Goal: Find specific page/section: Find specific page/section

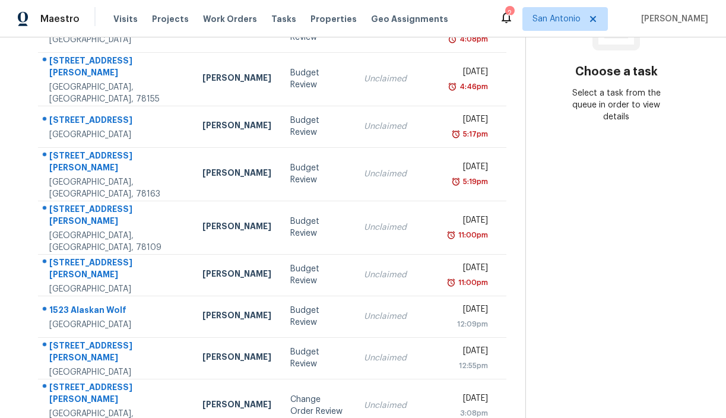
scroll to position [211, 0]
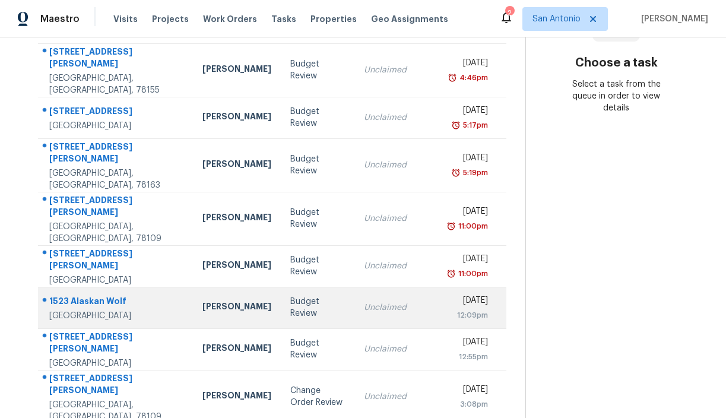
click at [87, 295] on div "1523 Alaskan Wolf" at bounding box center [116, 302] width 134 height 15
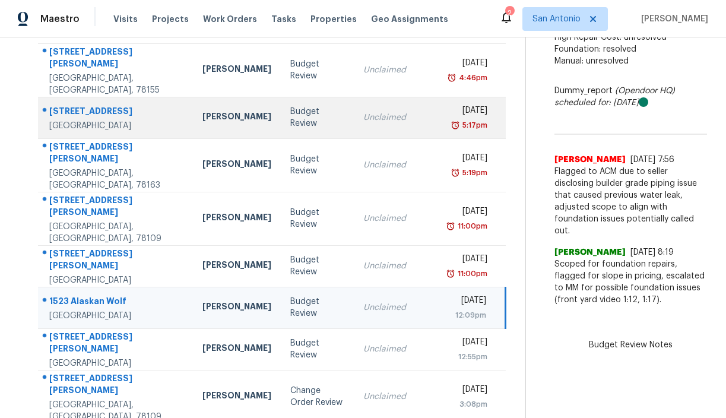
click at [90, 105] on div "[STREET_ADDRESS]" at bounding box center [116, 112] width 134 height 15
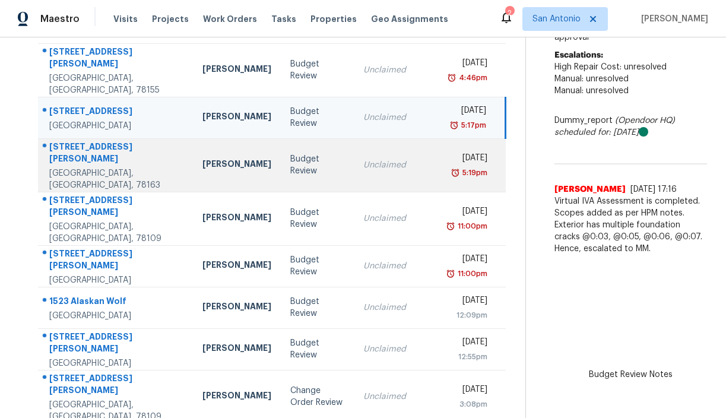
click at [102, 152] on div "[STREET_ADDRESS][PERSON_NAME]" at bounding box center [116, 154] width 134 height 27
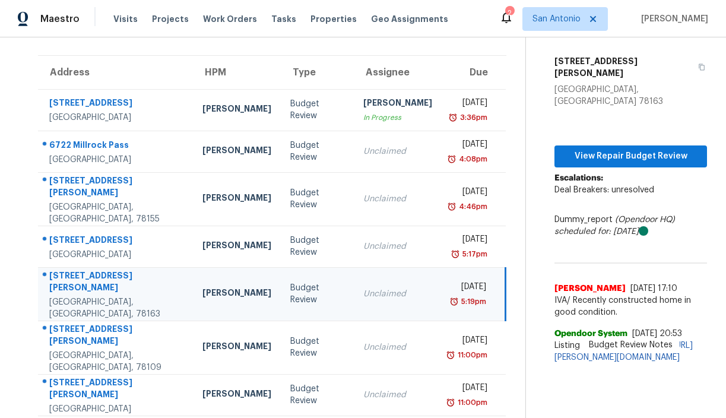
scroll to position [78, 0]
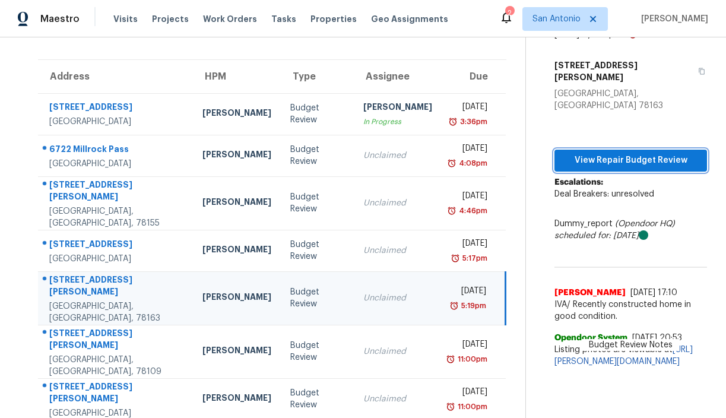
click at [613, 153] on span "View Repair Budget Review" at bounding box center [631, 160] width 134 height 15
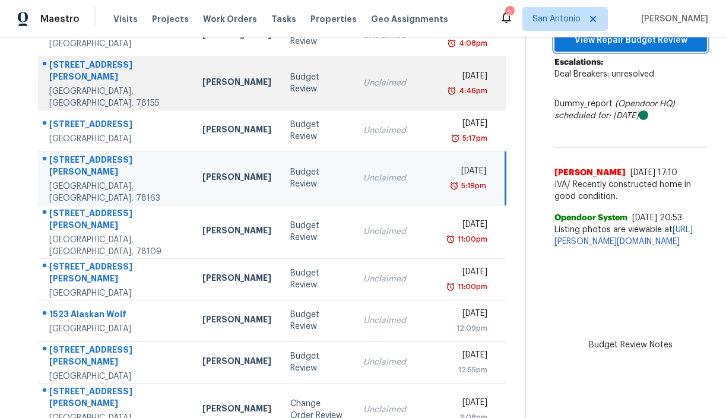
scroll to position [203, 0]
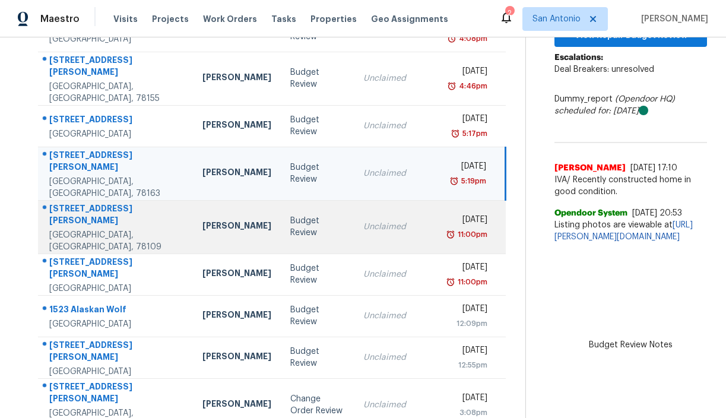
click at [93, 203] on div "[STREET_ADDRESS][PERSON_NAME]" at bounding box center [116, 216] width 134 height 27
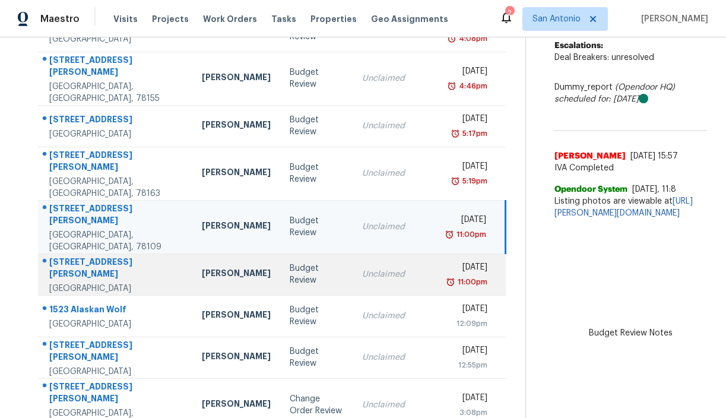
click at [89, 256] on div "[STREET_ADDRESS][PERSON_NAME]" at bounding box center [116, 269] width 134 height 27
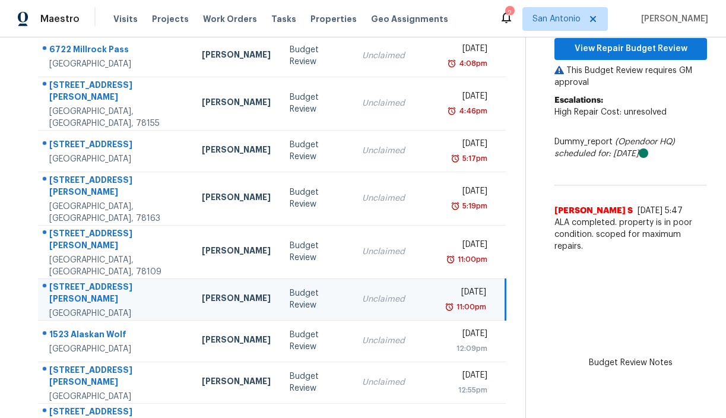
scroll to position [170, 0]
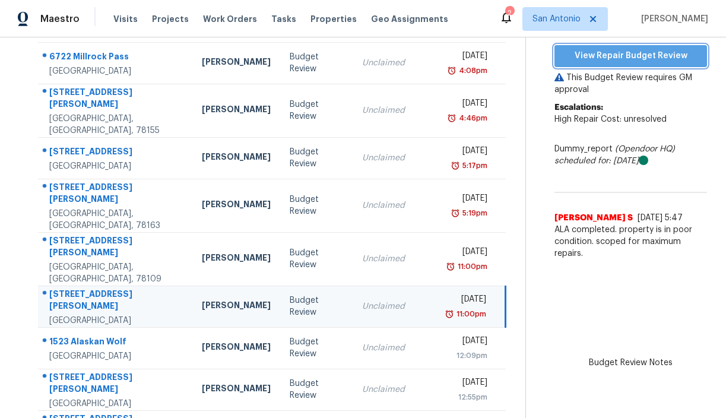
click at [617, 57] on span "View Repair Budget Review" at bounding box center [631, 56] width 134 height 15
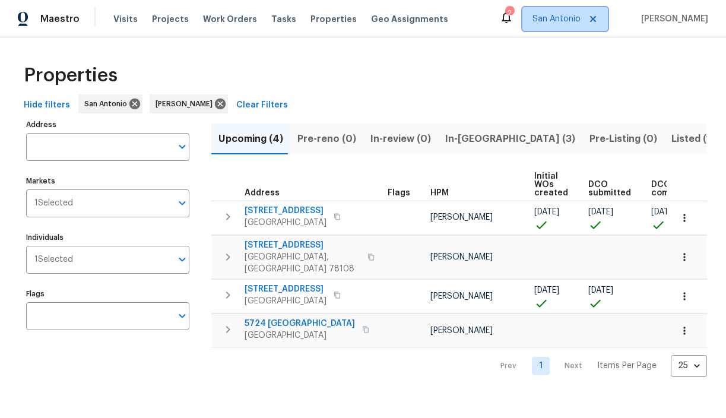
click at [568, 21] on span "San Antonio" at bounding box center [557, 19] width 48 height 12
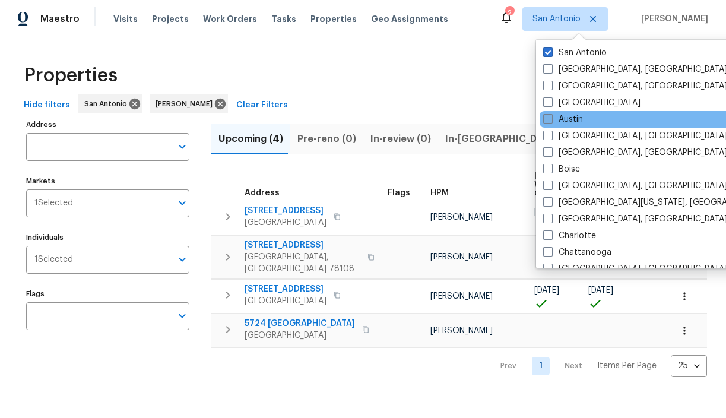
click at [559, 117] on label "Austin" at bounding box center [563, 119] width 40 height 12
click at [551, 117] on input "Austin" at bounding box center [547, 117] width 8 height 8
checkbox input "true"
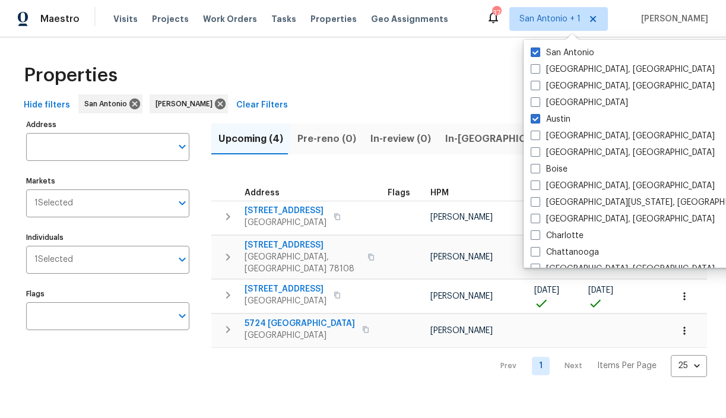
click at [408, 96] on div "Hide filters San Antonio Chris Fuentes Clear Filters" at bounding box center [363, 105] width 688 height 22
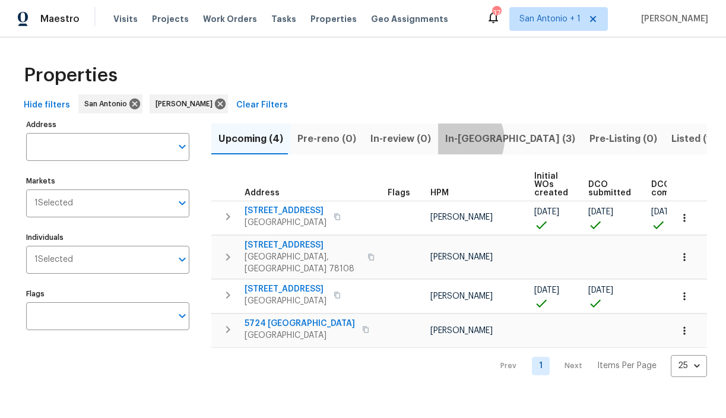
click at [453, 140] on span "In-reno (3)" at bounding box center [510, 139] width 130 height 17
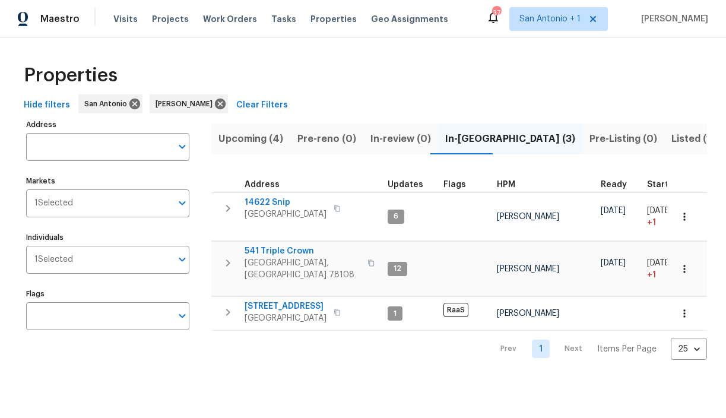
click at [590, 139] on span "Pre-Listing (0)" at bounding box center [624, 139] width 68 height 17
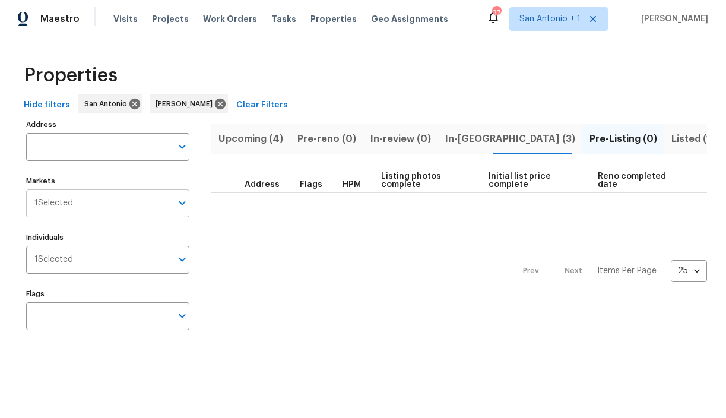
click at [169, 207] on input "Markets" at bounding box center [122, 203] width 99 height 28
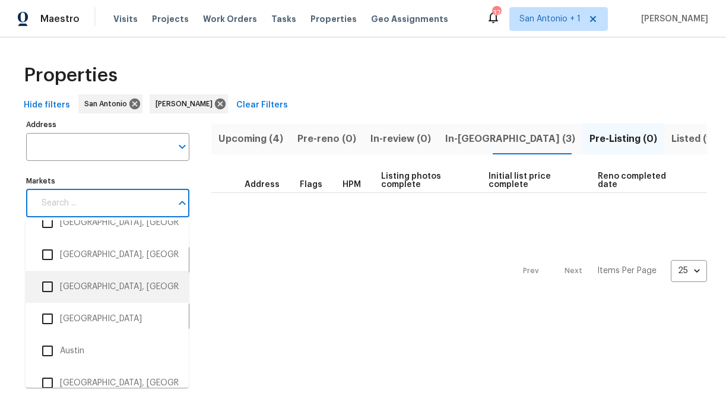
scroll to position [56, 0]
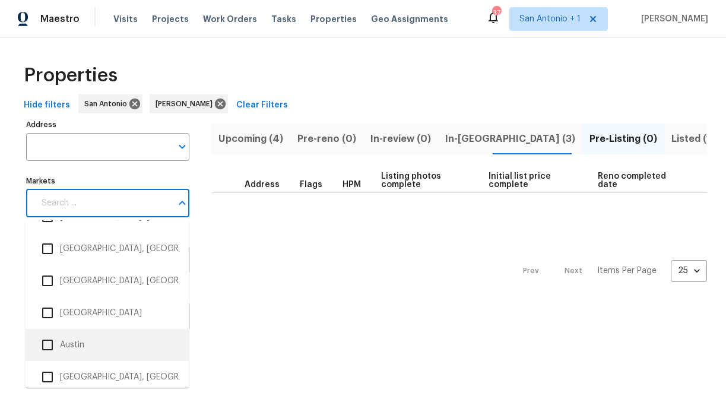
click at [77, 340] on li "Austin" at bounding box center [107, 345] width 144 height 25
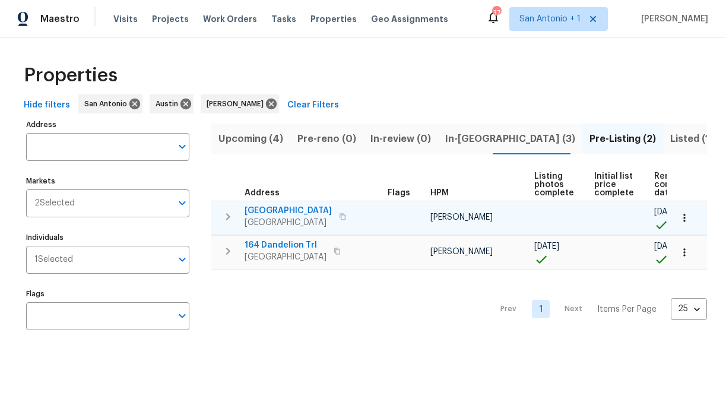
scroll to position [0, 40]
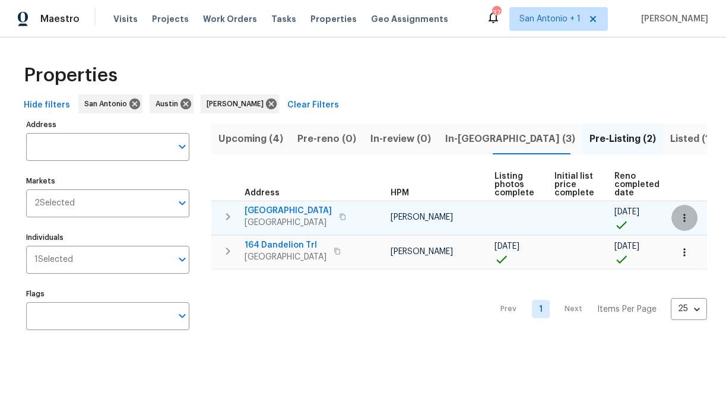
click at [686, 217] on icon "button" at bounding box center [685, 218] width 12 height 12
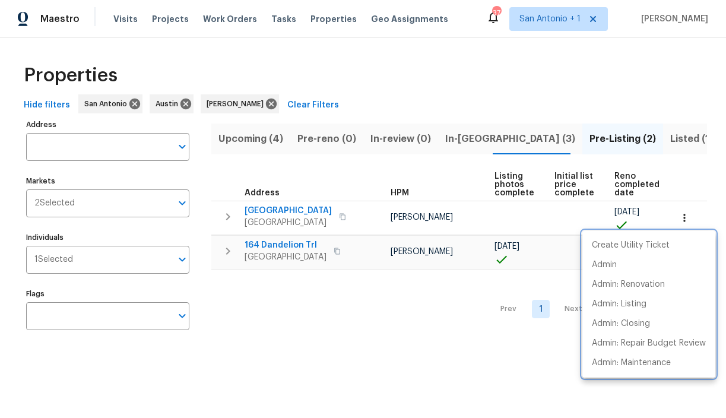
click at [300, 211] on div at bounding box center [363, 209] width 726 height 418
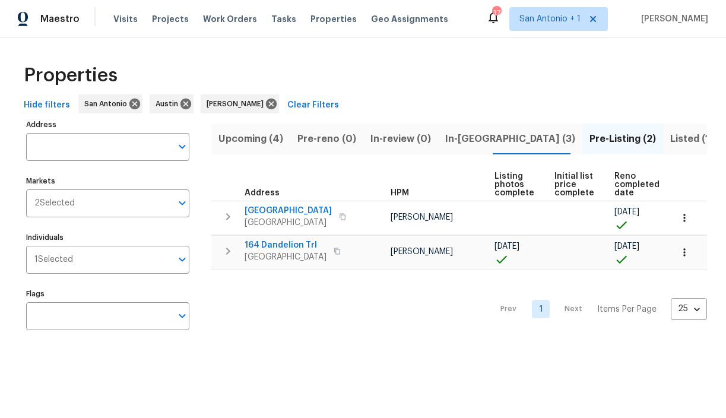
click at [300, 211] on span "124 Blossom Valley Strm" at bounding box center [288, 211] width 87 height 12
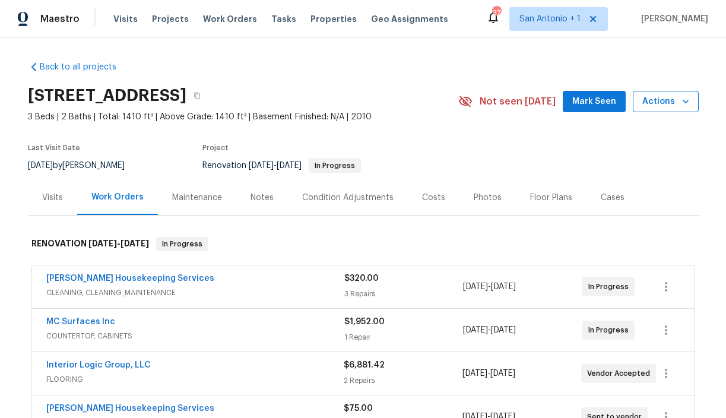
click at [678, 103] on span "Actions" at bounding box center [666, 101] width 47 height 15
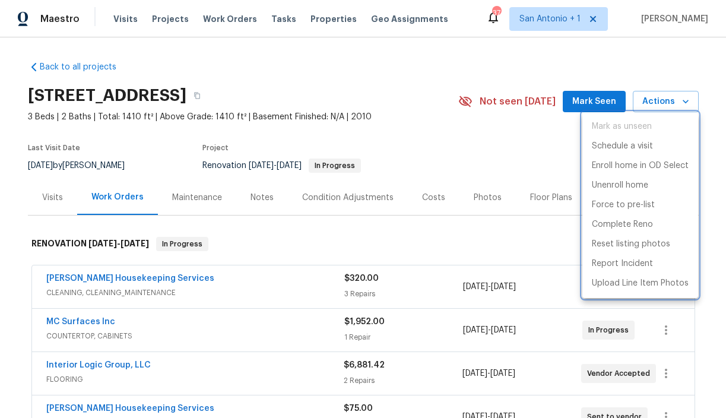
click at [473, 165] on div at bounding box center [363, 209] width 726 height 418
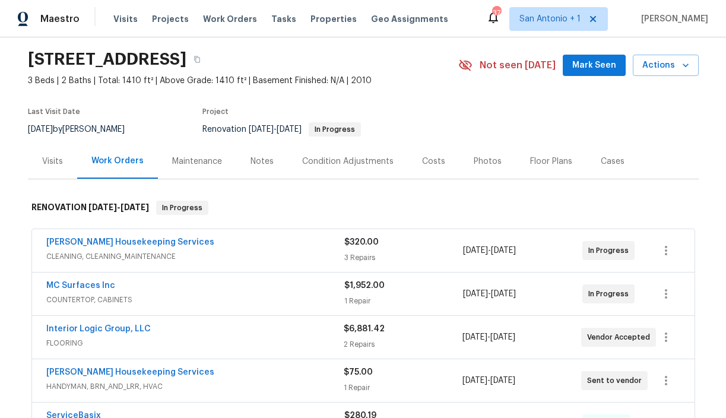
scroll to position [36, 0]
click at [49, 159] on div "Visits" at bounding box center [52, 162] width 21 height 12
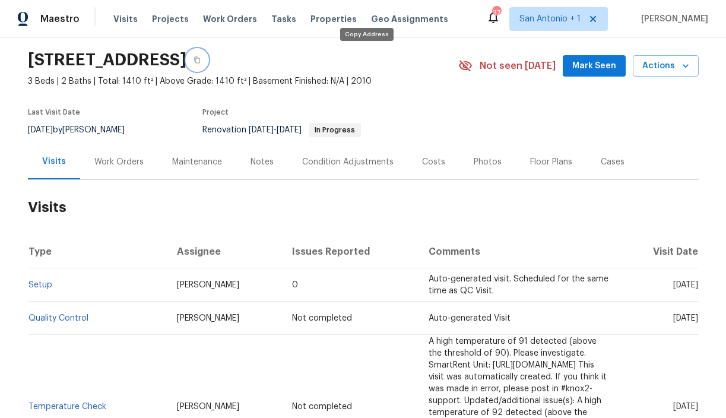
click at [201, 61] on icon "button" at bounding box center [197, 59] width 7 height 7
